Goal: Transaction & Acquisition: Obtain resource

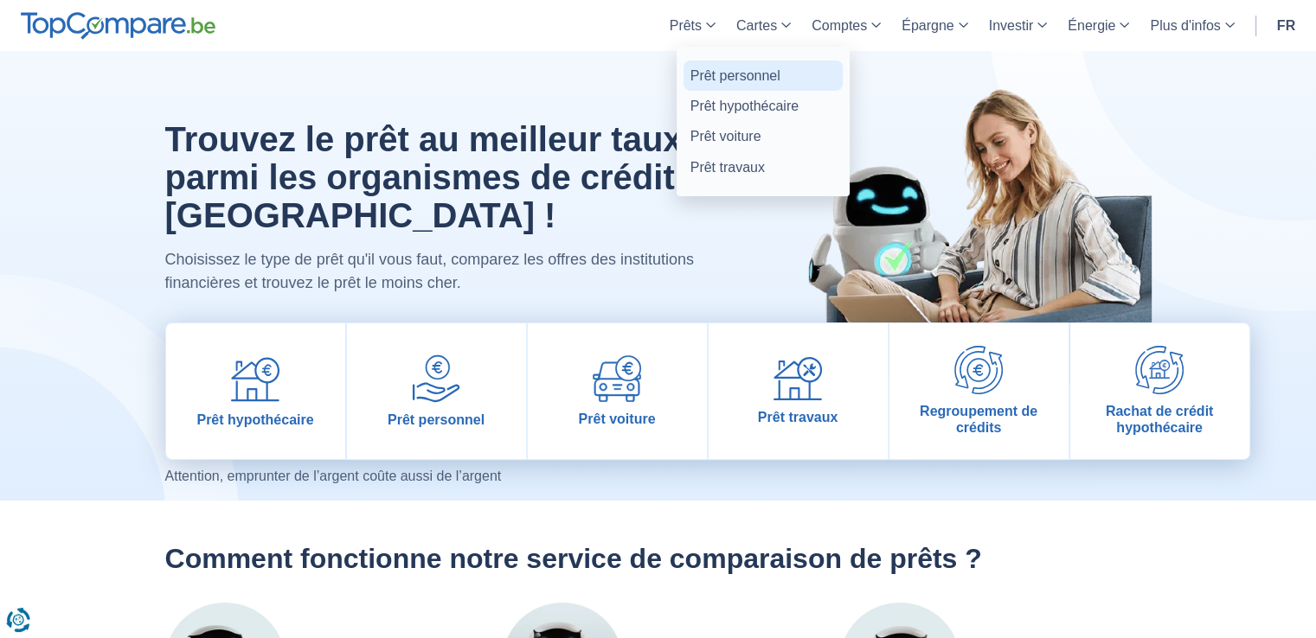
click at [728, 78] on link "Prêt personnel" at bounding box center [762, 76] width 159 height 30
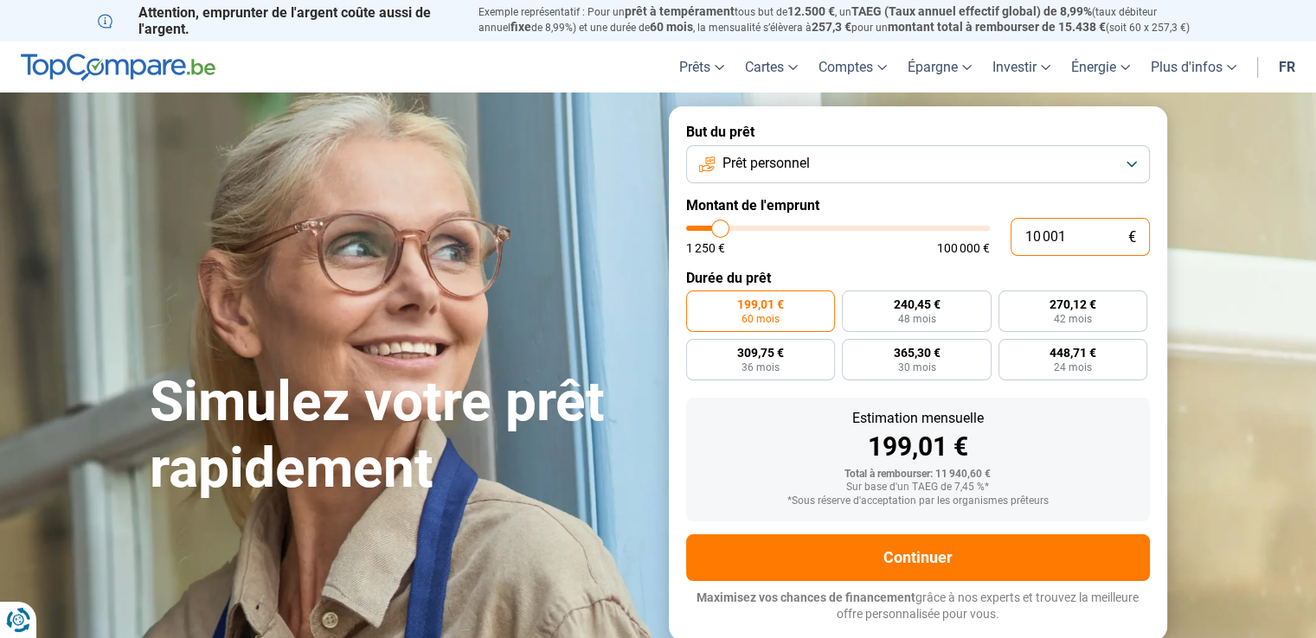
drag, startPoint x: 1087, startPoint y: 231, endPoint x: 573, endPoint y: 406, distance: 542.8
click at [864, 260] on form "But du prêt Prêt personnel Montant de l'emprunt 10 001 € 1 250 € 100 000 € Duré…" at bounding box center [918, 373] width 498 height 534
type input "2"
type input "1250"
type input "24"
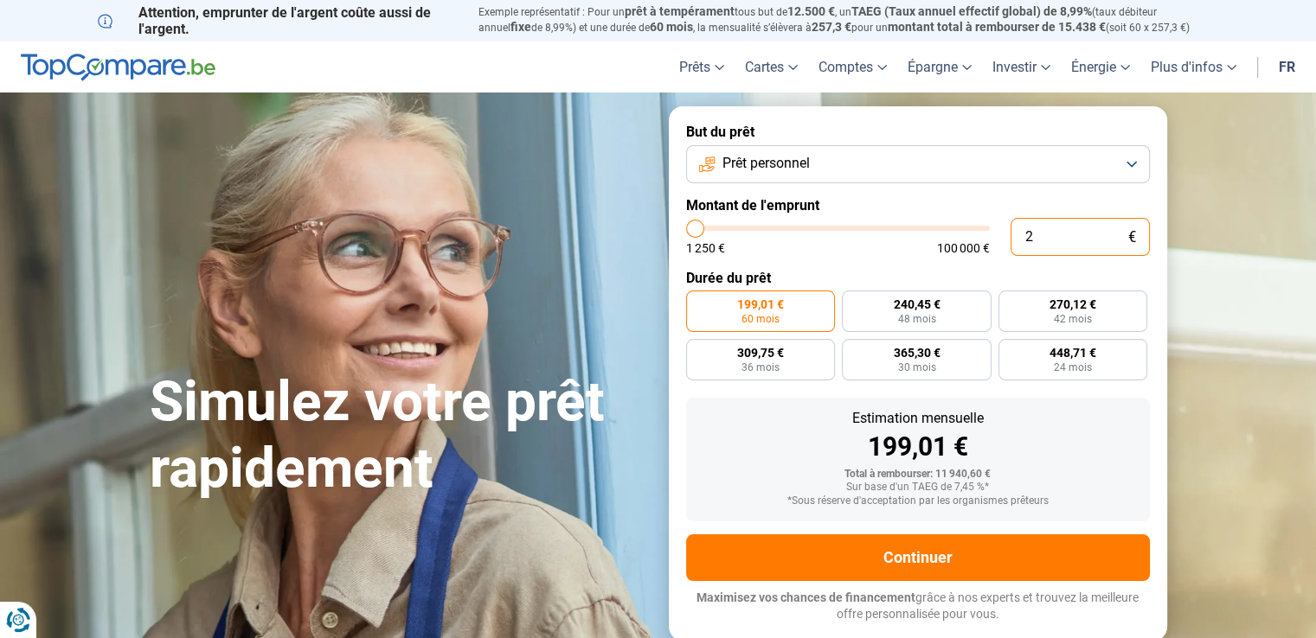
type input "1250"
type input "240"
type input "1250"
type input "2 400"
type input "2500"
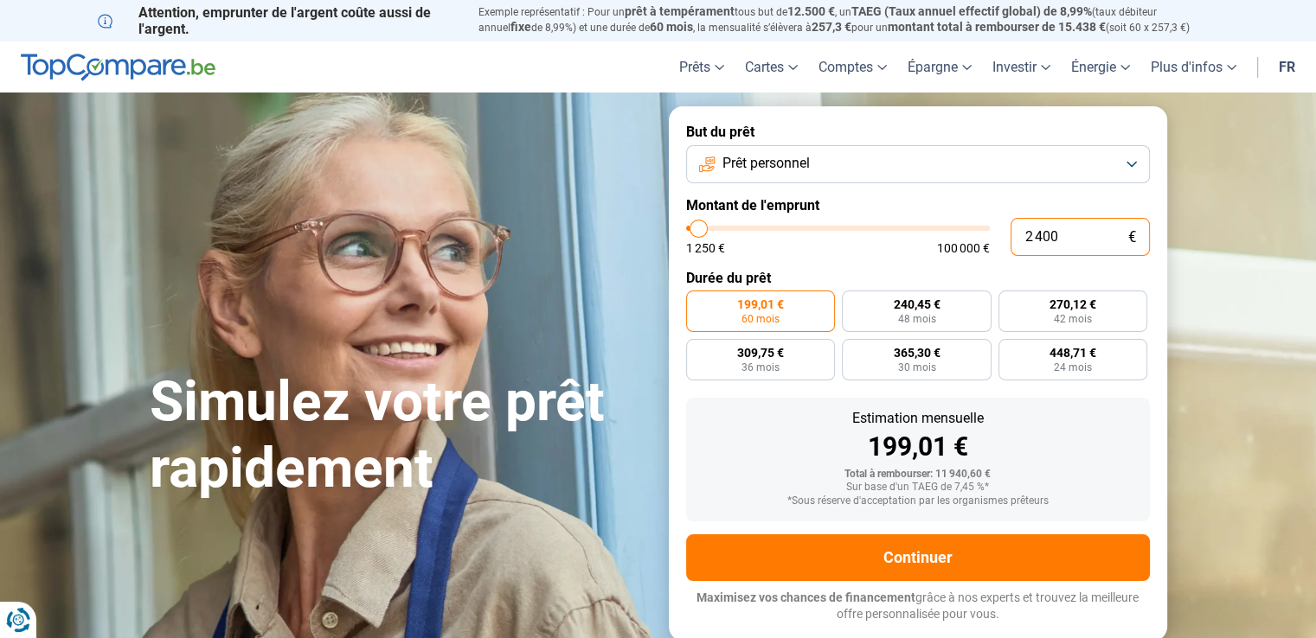
type input "24 000"
type input "24000"
type input "24 000"
radio input "false"
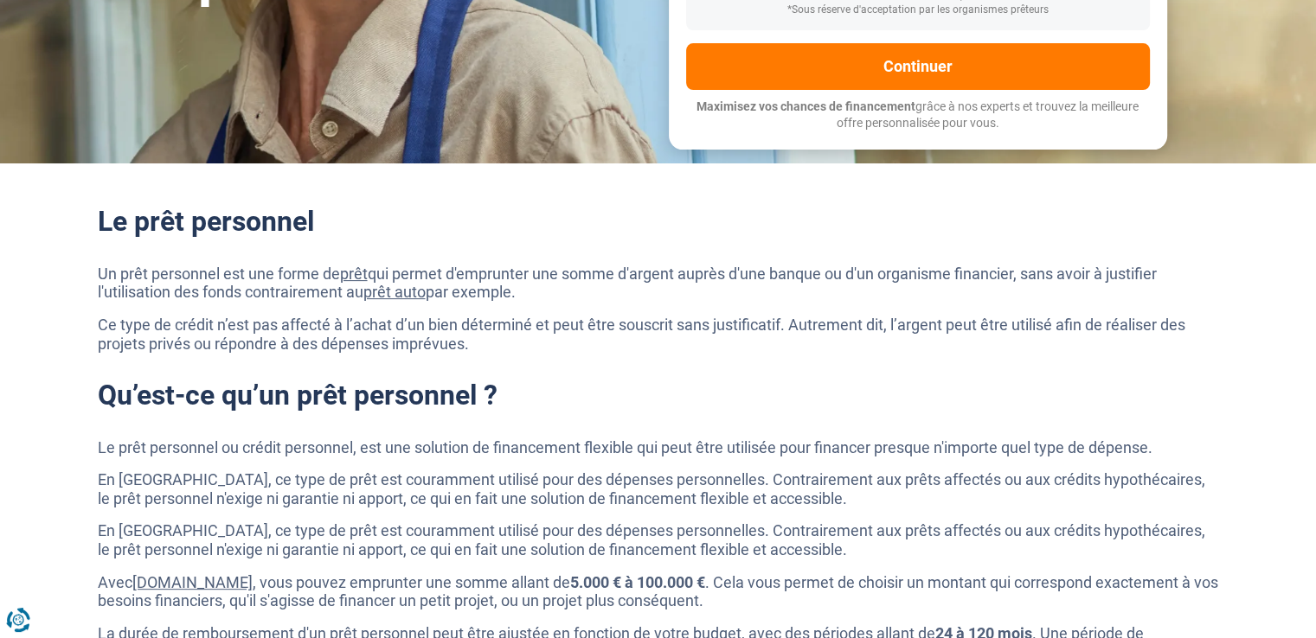
scroll to position [433, 0]
